Goal: Transaction & Acquisition: Download file/media

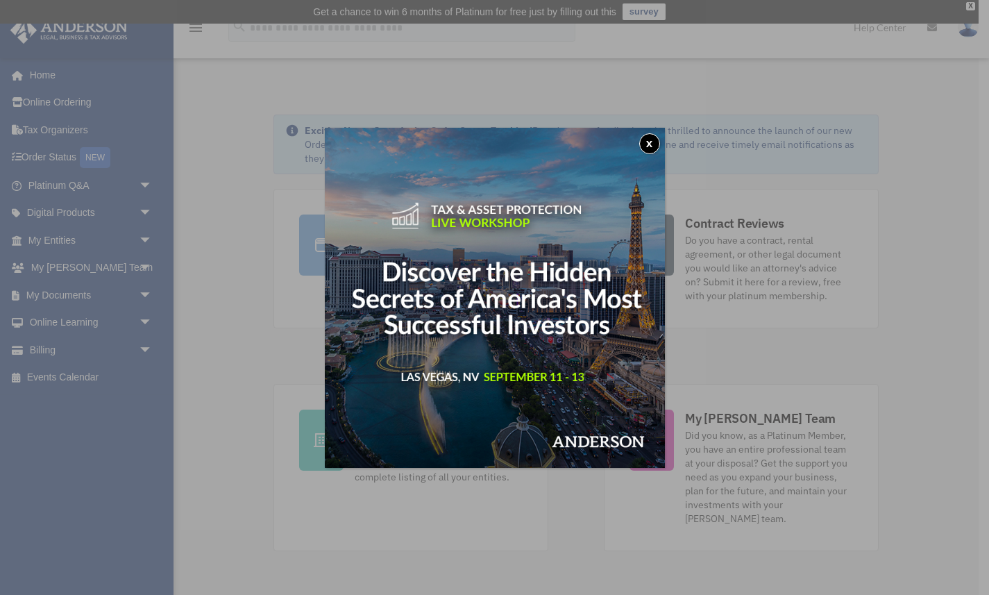
click at [646, 144] on button "x" at bounding box center [650, 143] width 21 height 21
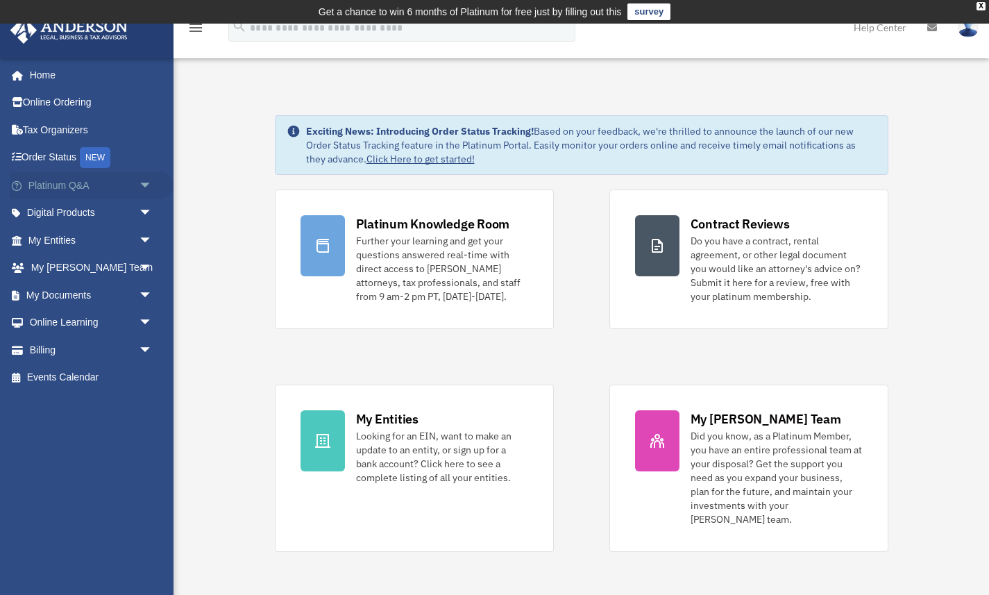
click at [147, 186] on span "arrow_drop_down" at bounding box center [153, 186] width 28 height 28
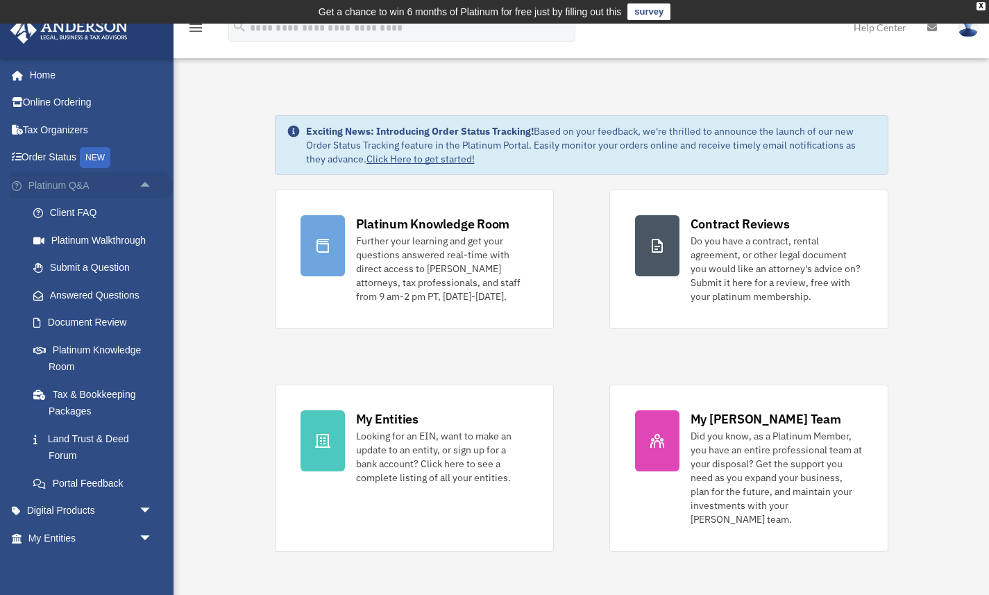
click at [147, 186] on span "arrow_drop_up" at bounding box center [153, 186] width 28 height 28
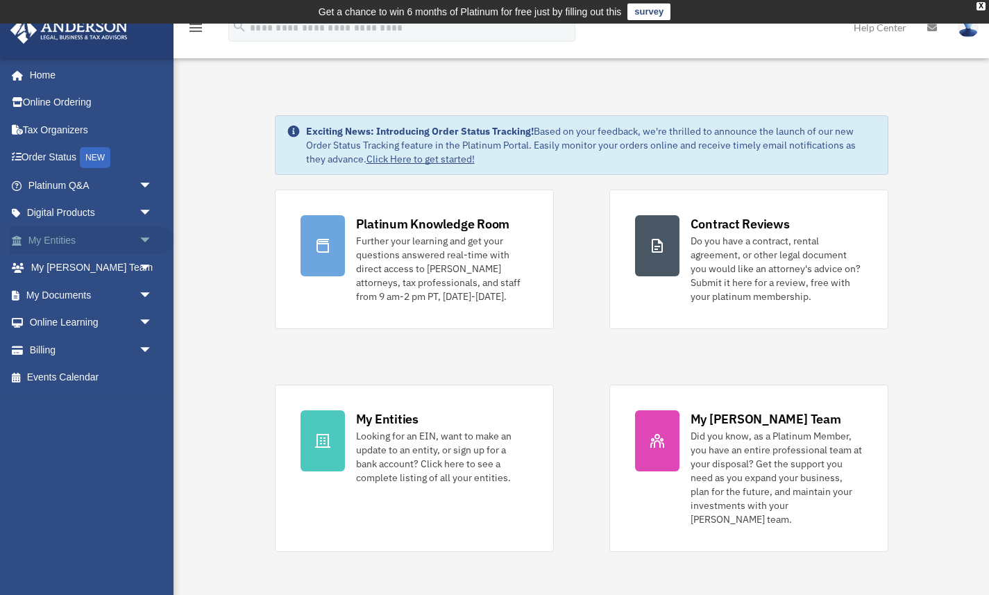
click at [142, 241] on span "arrow_drop_down" at bounding box center [153, 240] width 28 height 28
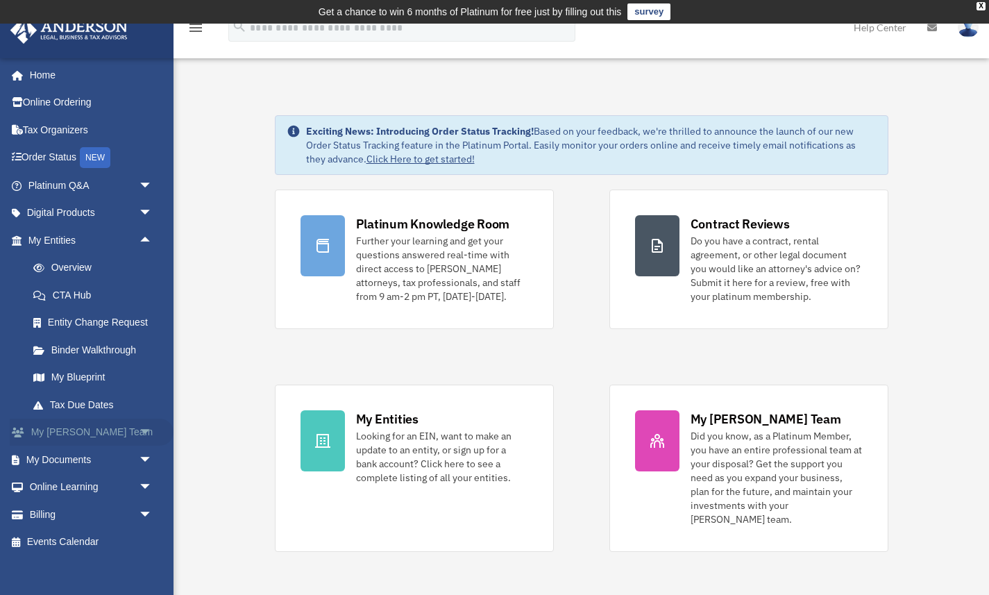
click at [145, 435] on span "arrow_drop_down" at bounding box center [153, 433] width 28 height 28
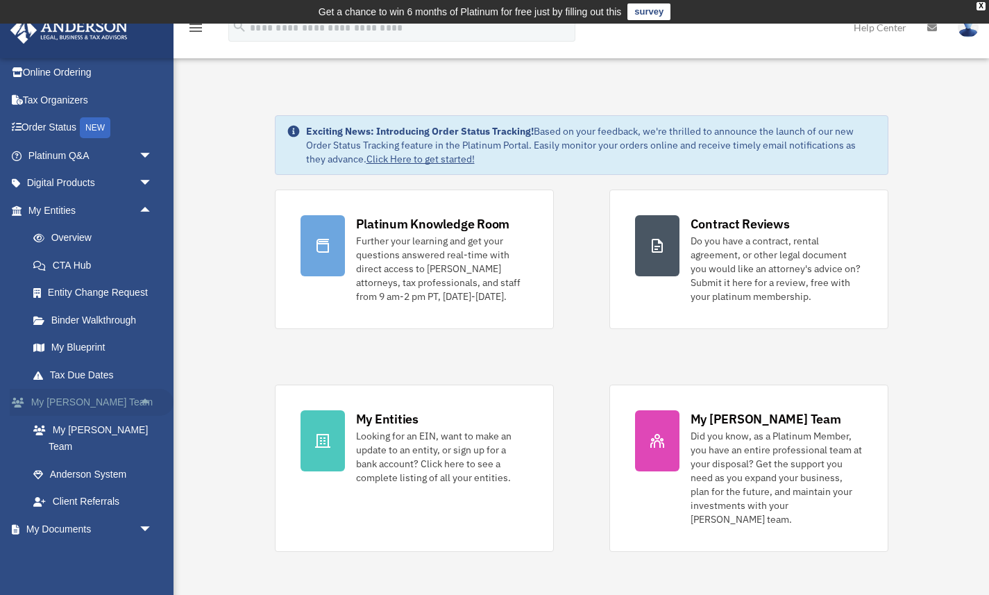
scroll to position [92, 0]
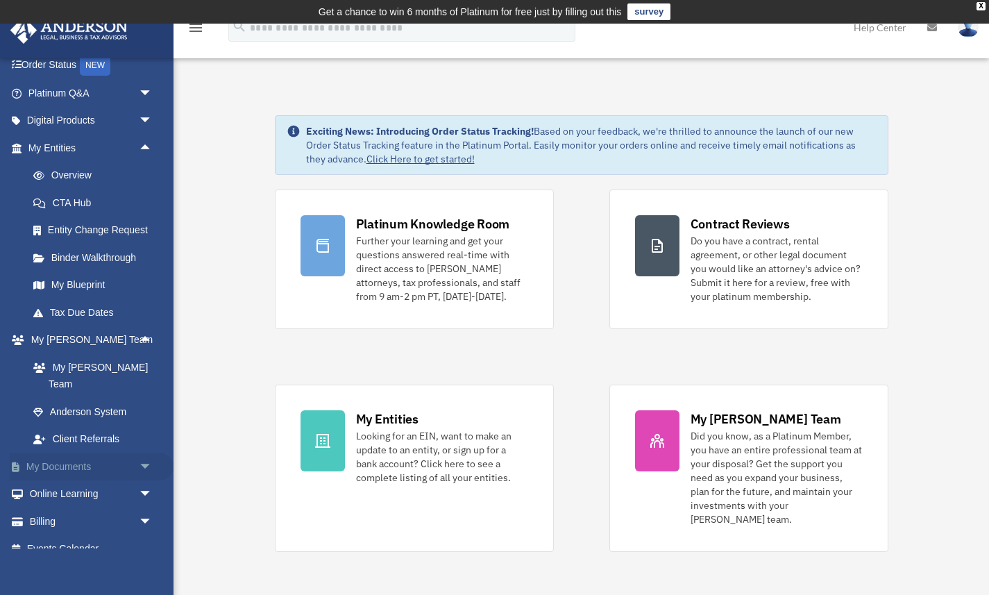
click at [141, 453] on span "arrow_drop_down" at bounding box center [153, 467] width 28 height 28
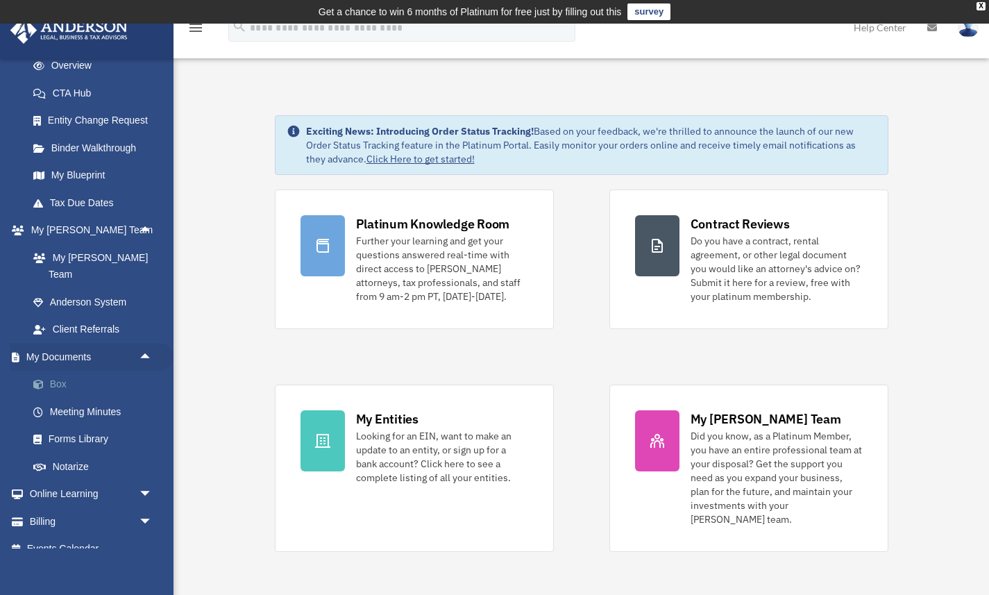
click at [62, 371] on link "Box" at bounding box center [96, 385] width 154 height 28
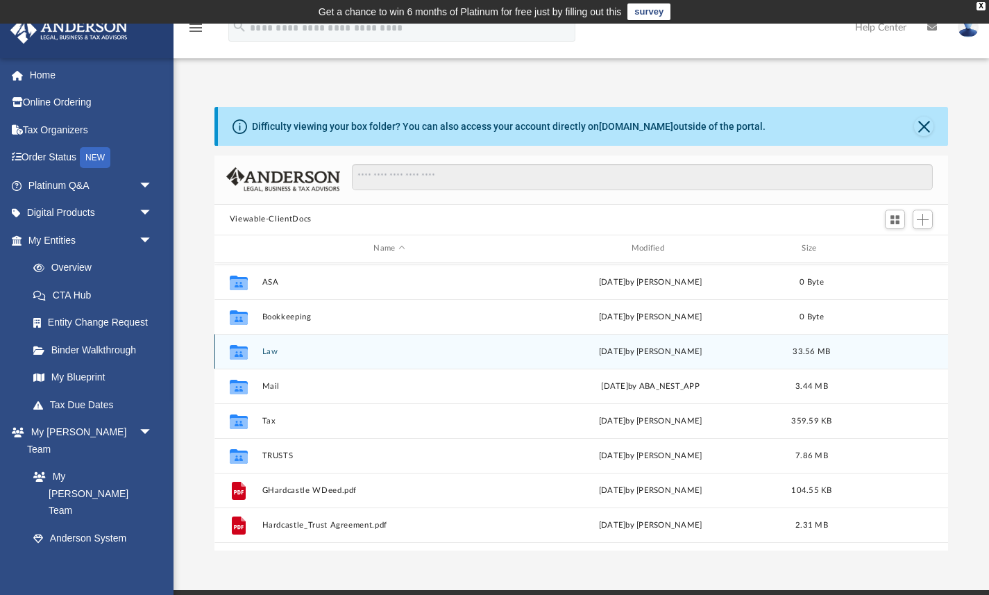
scroll to position [81, 0]
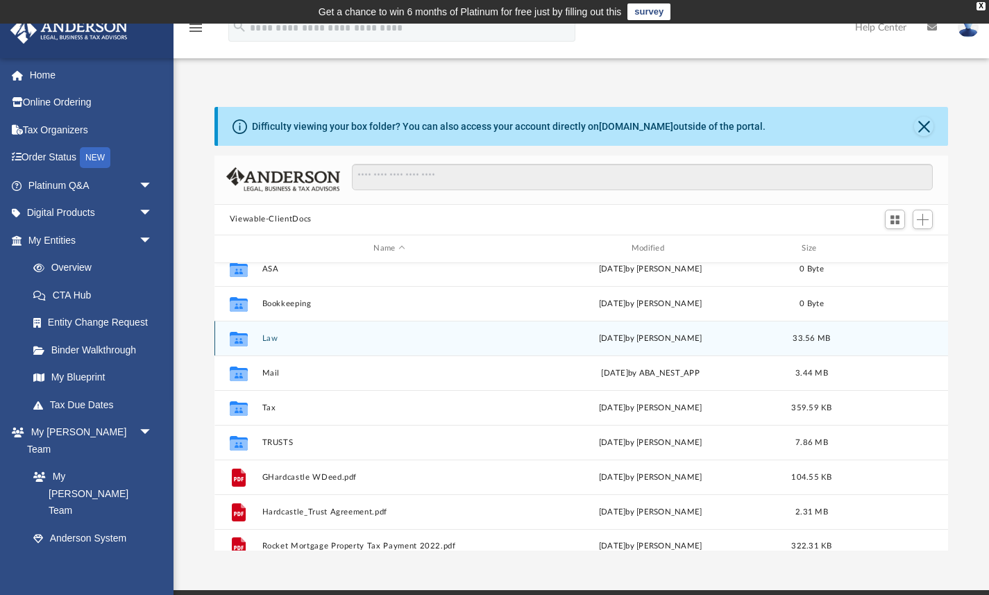
click at [291, 335] on button "Law" at bounding box center [389, 337] width 255 height 9
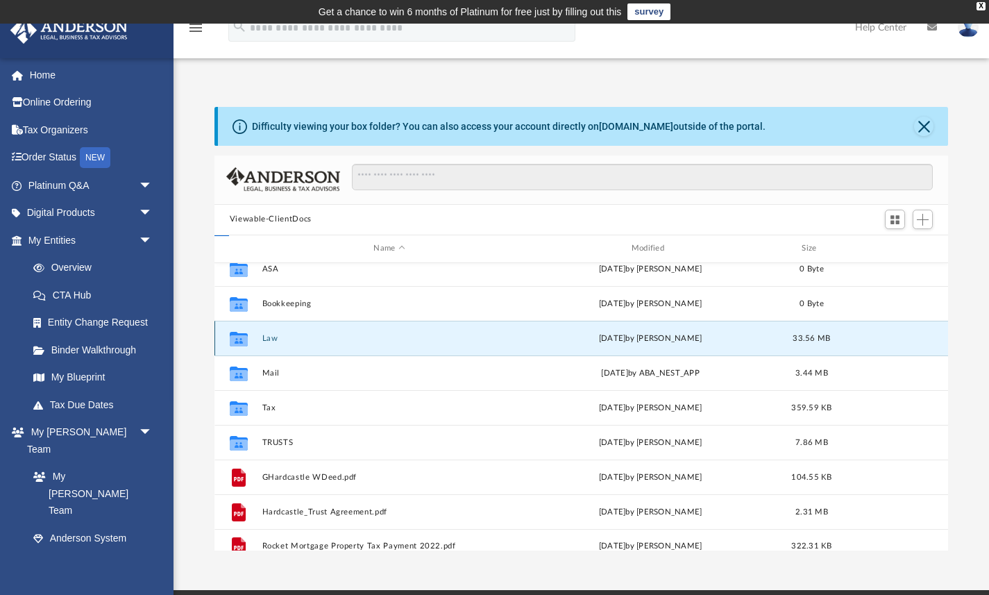
click at [291, 335] on button "Law" at bounding box center [389, 337] width 255 height 9
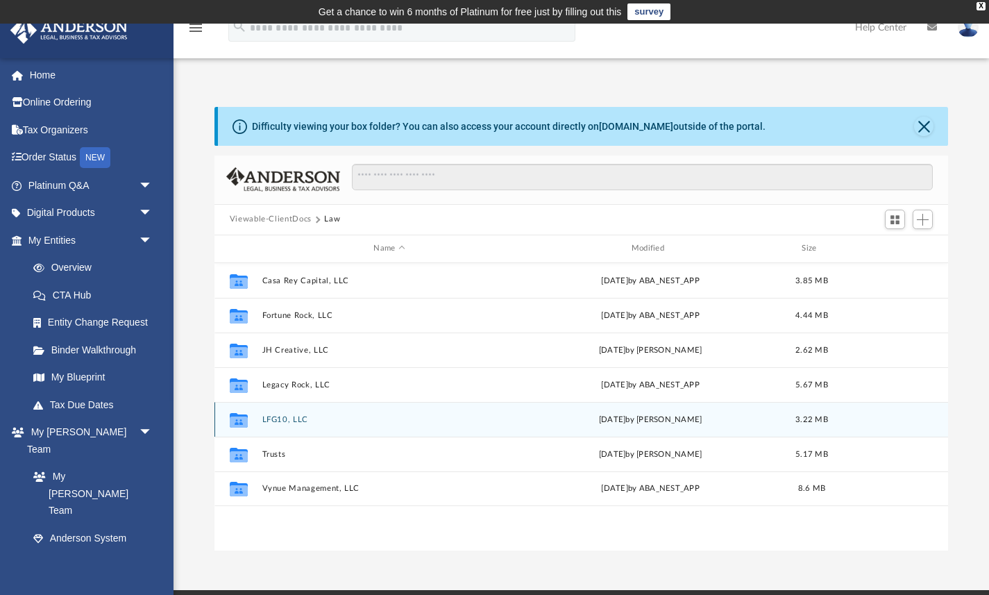
scroll to position [0, 0]
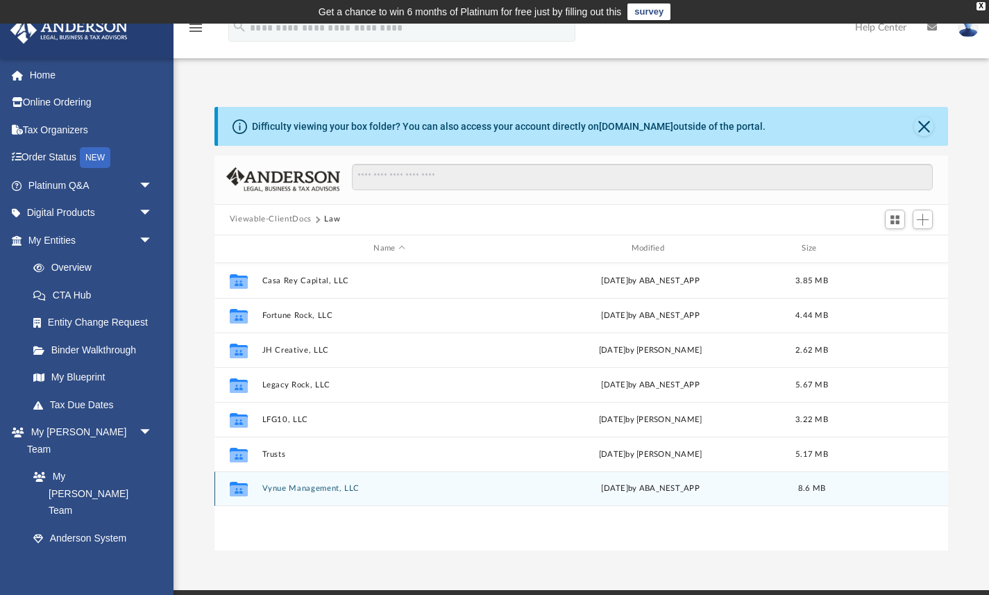
click at [337, 483] on div "Collaborated Folder Vynue Management, LLC Tue Apr 1 2025 by ABA_NEST_APP 8.6 MB" at bounding box center [582, 488] width 735 height 35
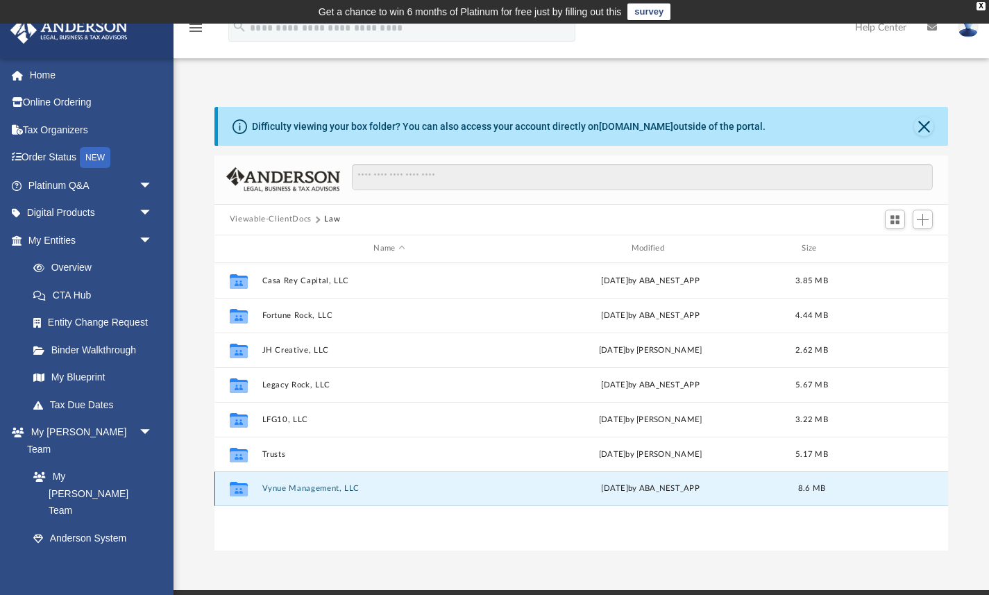
click at [338, 492] on button "Vynue Management, LLC" at bounding box center [389, 488] width 255 height 9
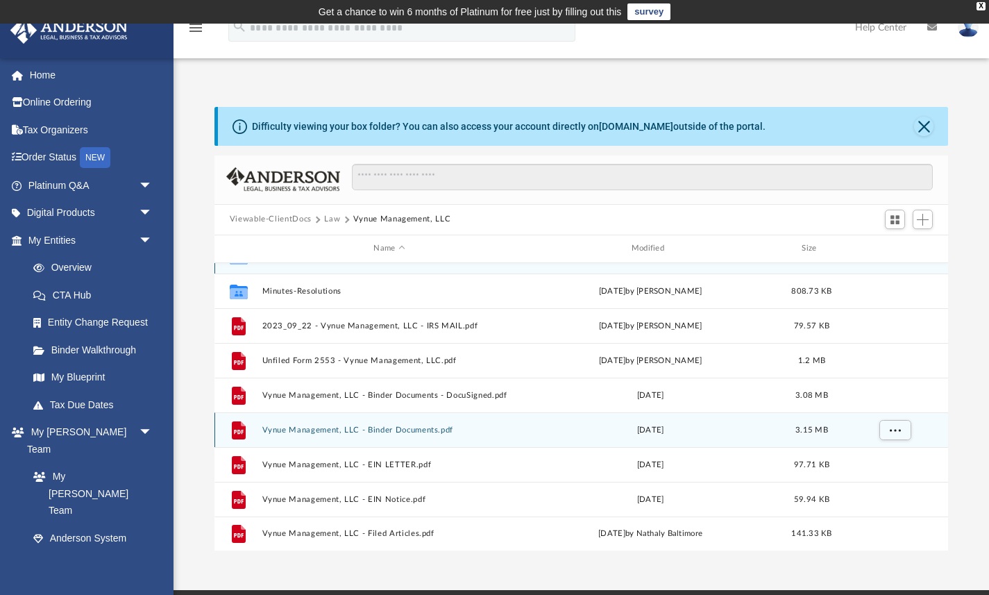
scroll to position [13, 0]
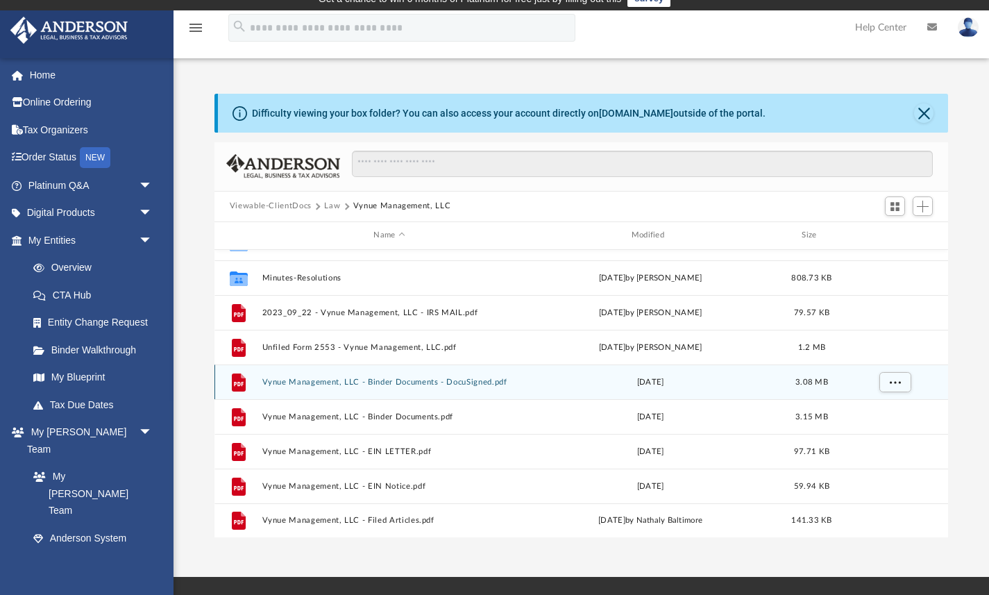
click at [435, 383] on button "Vynue Management, LLC - Binder Documents - DocuSigned.pdf" at bounding box center [389, 381] width 255 height 9
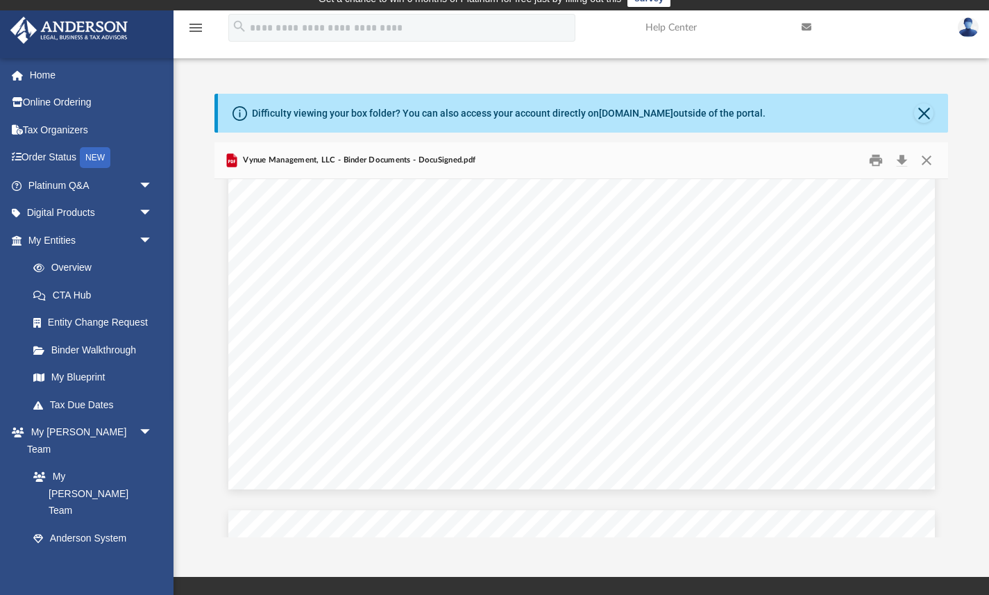
scroll to position [5522, 0]
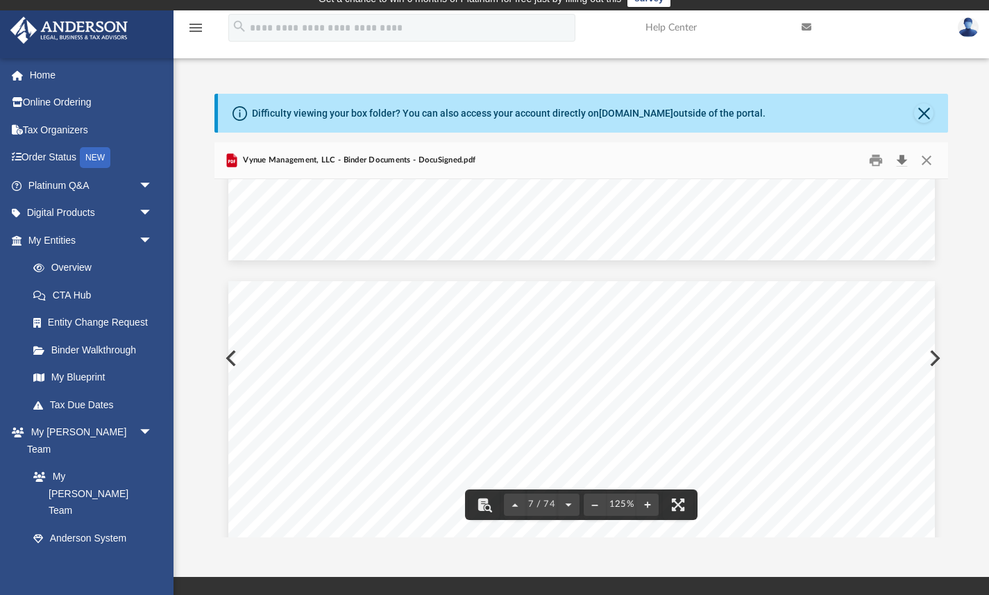
click at [898, 153] on button "Download" at bounding box center [902, 160] width 25 height 22
